Goal: Navigation & Orientation: Find specific page/section

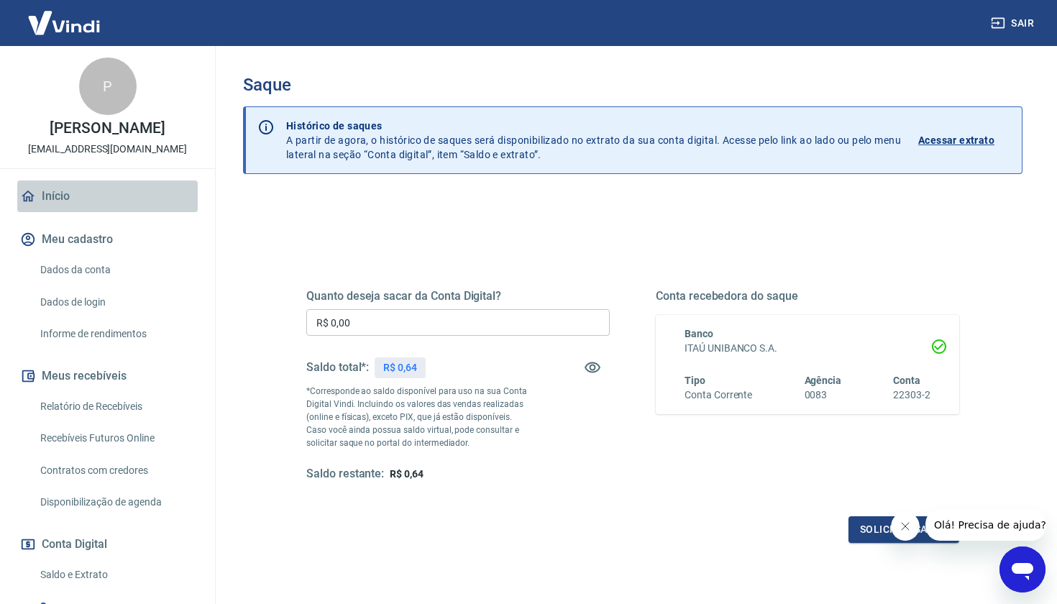
click at [87, 204] on link "Início" at bounding box center [107, 196] width 180 height 32
click at [72, 194] on link "Início" at bounding box center [107, 196] width 180 height 32
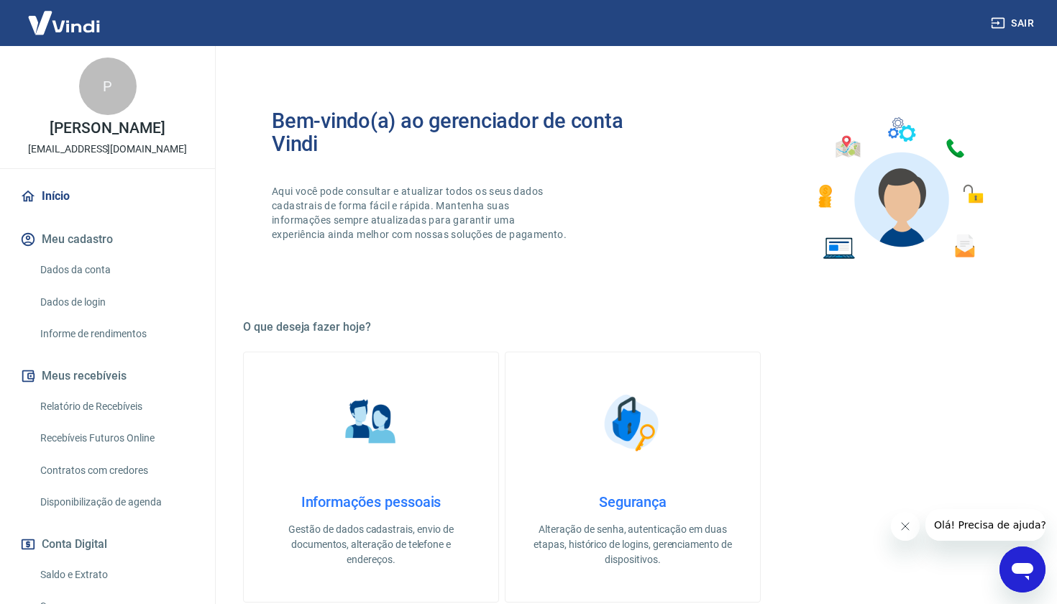
click at [63, 207] on link "Início" at bounding box center [107, 196] width 180 height 32
